Goal: Information Seeking & Learning: Learn about a topic

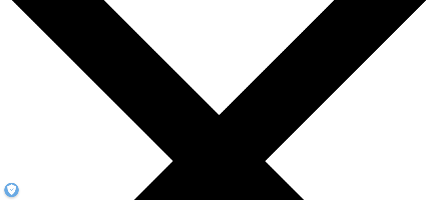
scroll to position [64, 0]
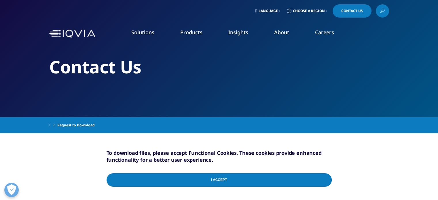
click at [135, 138] on link "Pharmaceutical Manufacturers" at bounding box center [167, 138] width 103 height 6
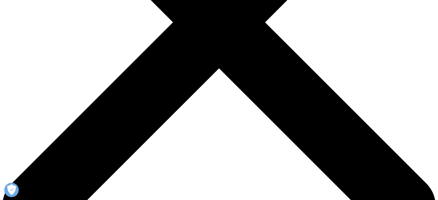
scroll to position [203, 0]
